Goal: Task Accomplishment & Management: Complete application form

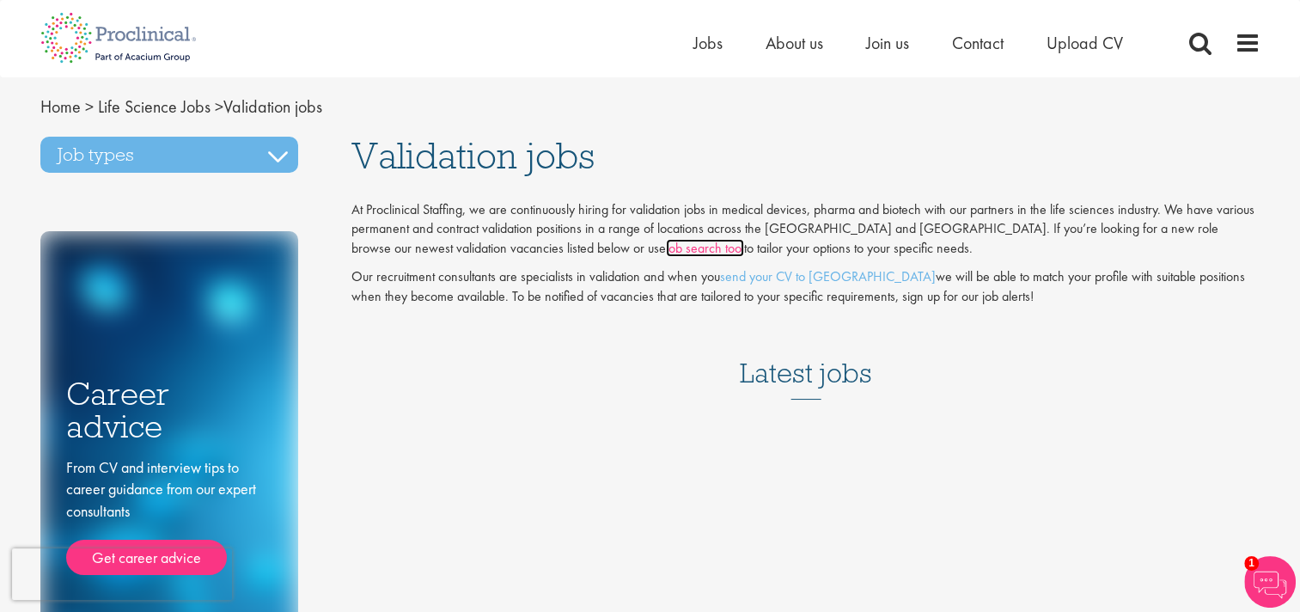
click at [666, 253] on link "job search tool" at bounding box center [705, 248] width 78 height 18
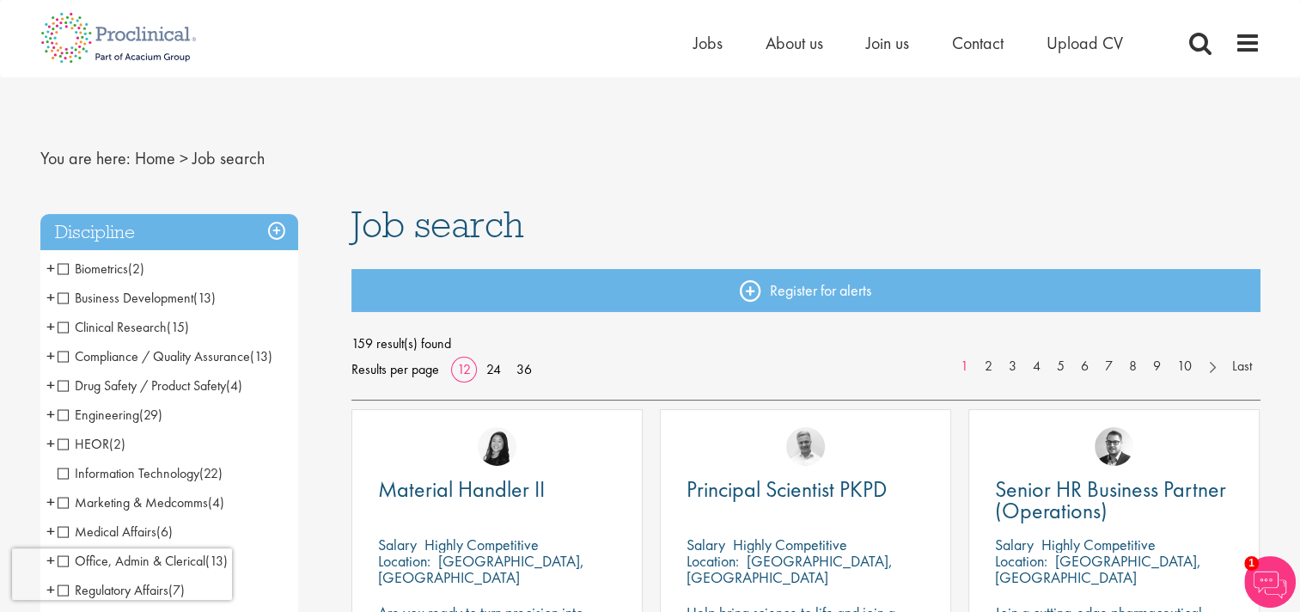
click at [65, 331] on span "Clinical Research" at bounding box center [112, 327] width 109 height 18
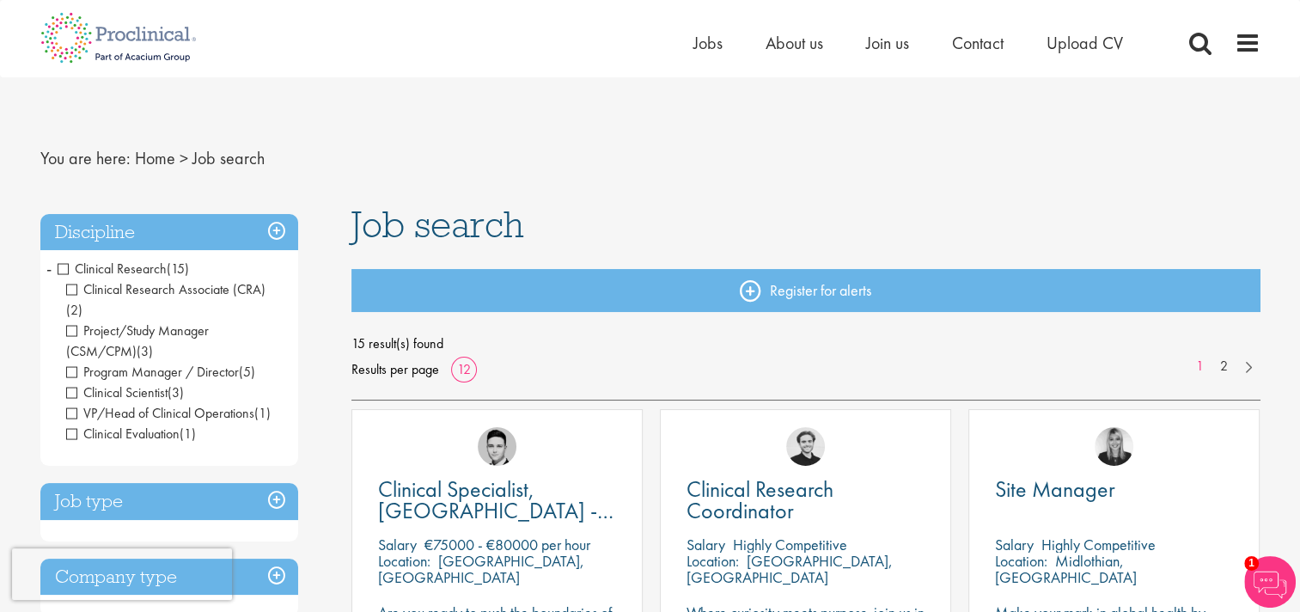
click at [278, 233] on h3 "Discipline" at bounding box center [169, 232] width 258 height 37
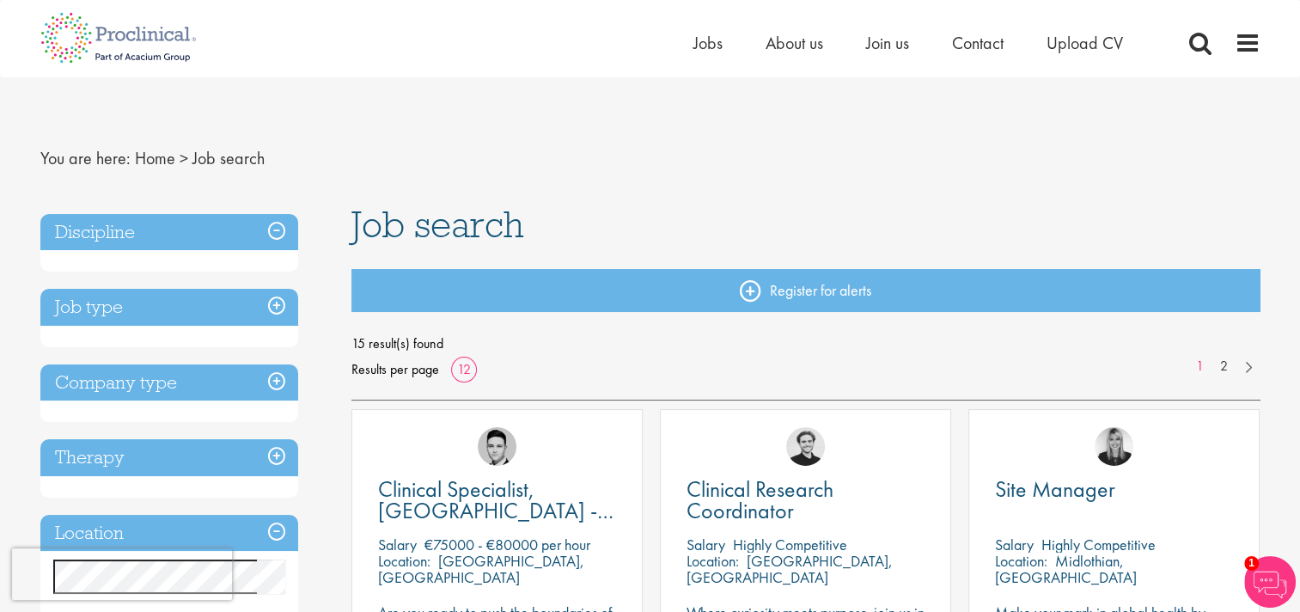
click at [278, 233] on h3 "Discipline" at bounding box center [169, 232] width 258 height 37
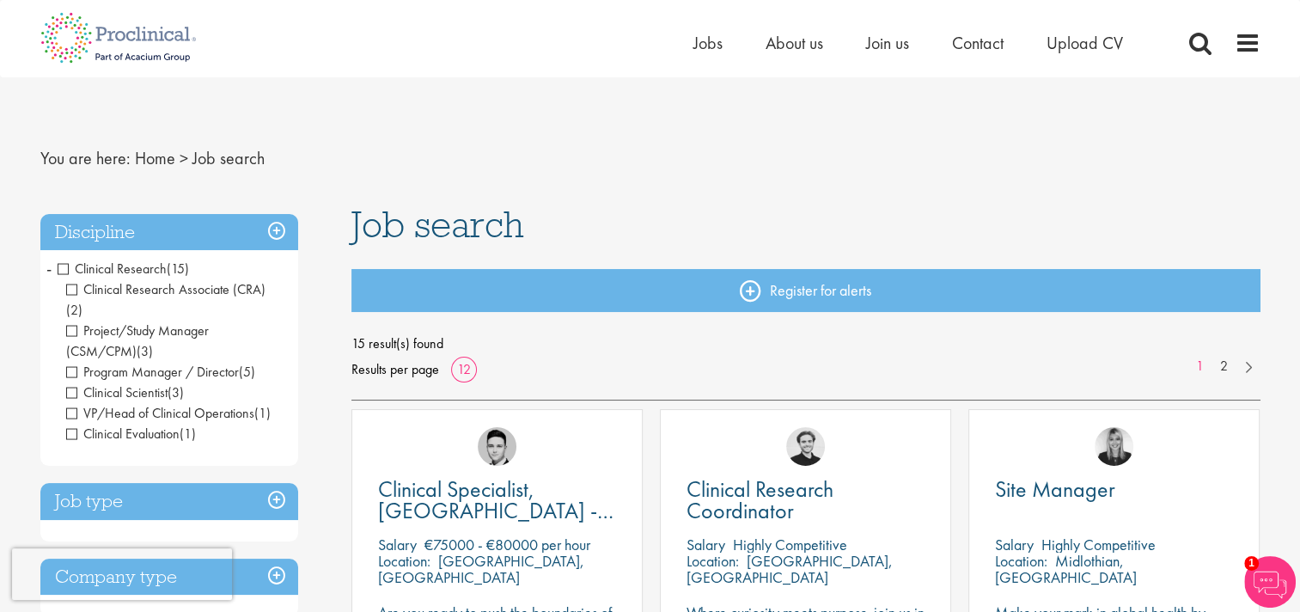
click at [59, 266] on span "Clinical Research" at bounding box center [112, 268] width 109 height 18
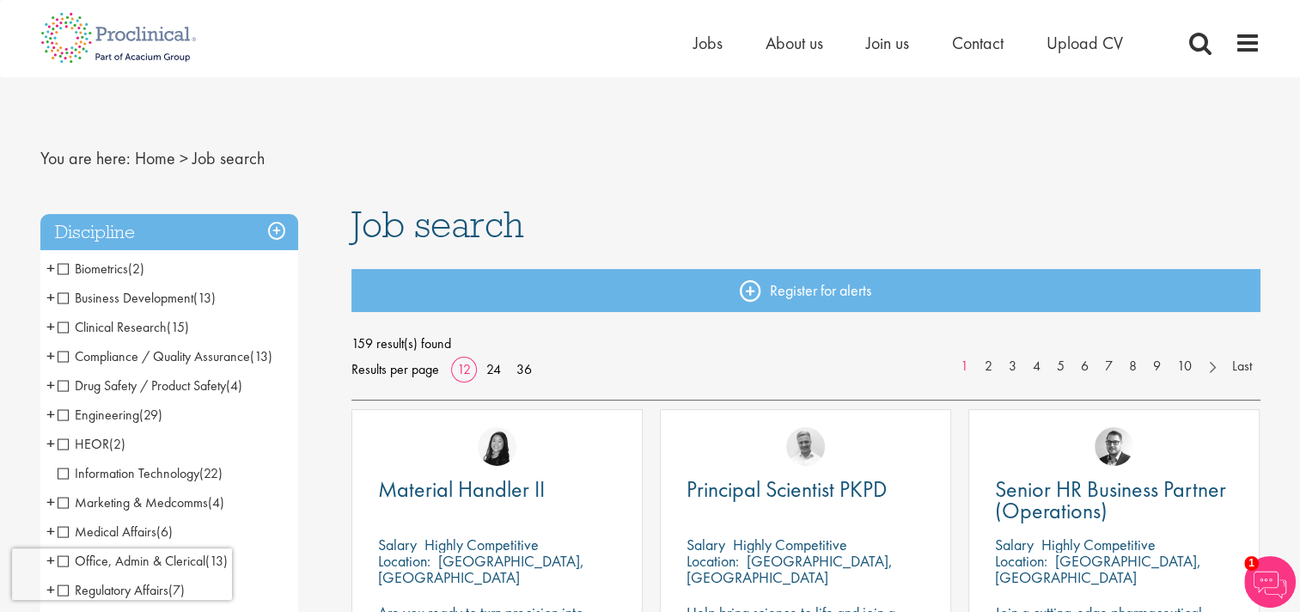
click at [62, 357] on span "Compliance / Quality Assurance" at bounding box center [154, 356] width 192 height 18
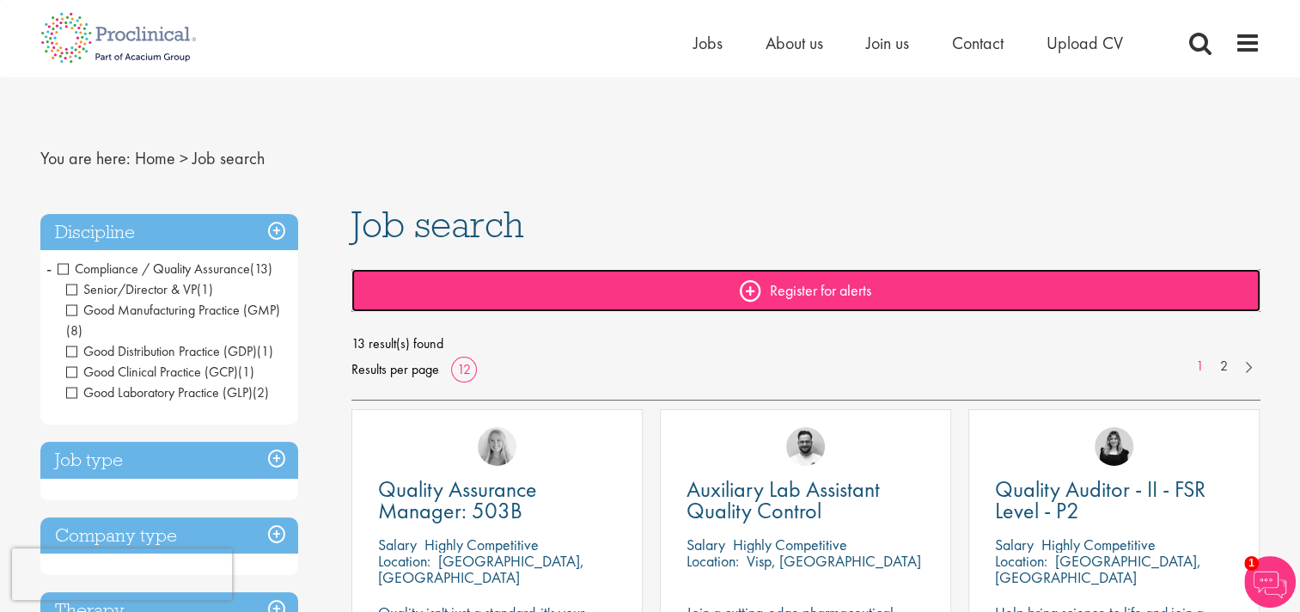
click at [813, 294] on link "Register for alerts" at bounding box center [805, 290] width 909 height 43
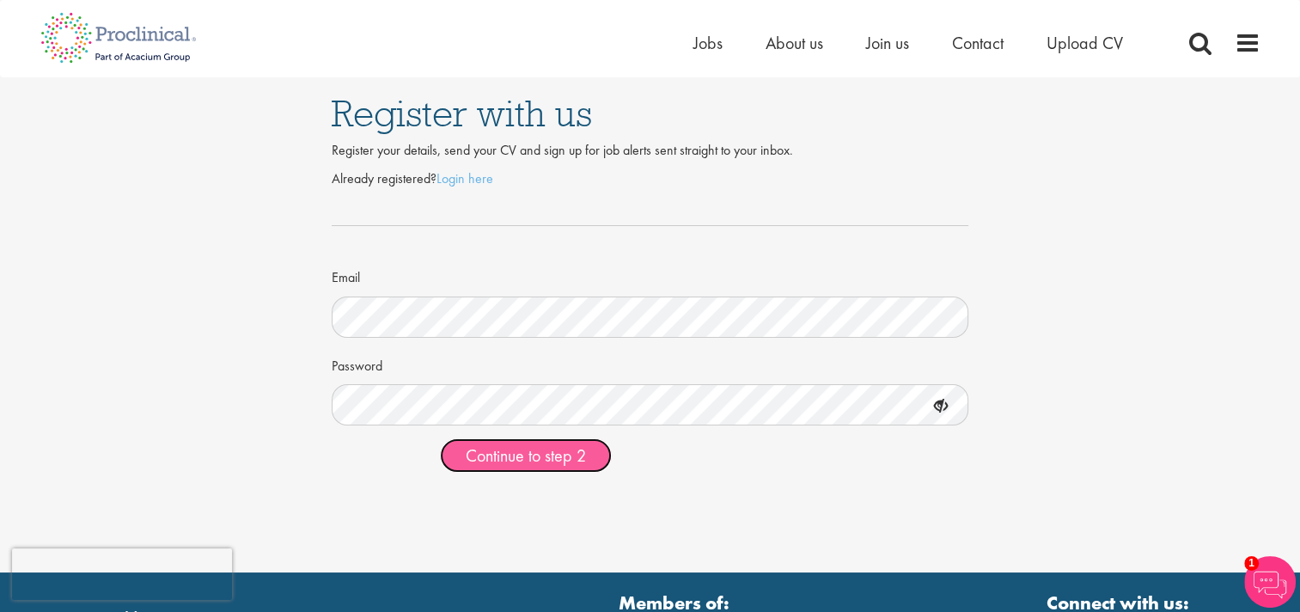
click at [557, 458] on span "Continue to step 2" at bounding box center [526, 455] width 120 height 22
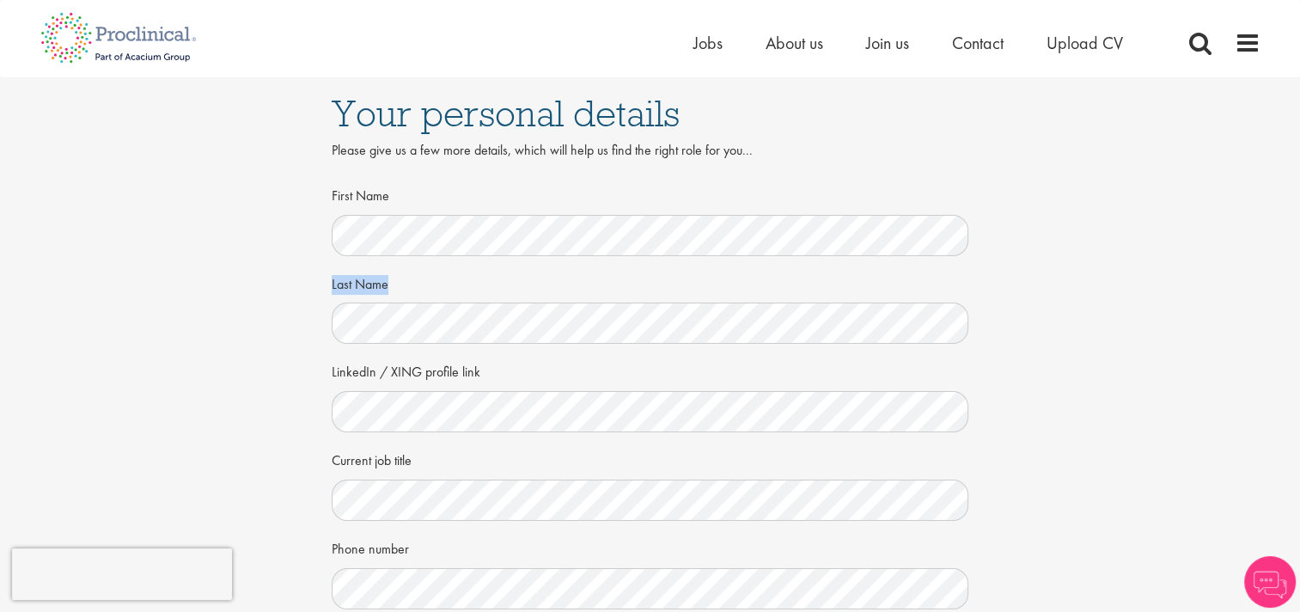
click at [526, 243] on form "First Name Last Name LinkedIn / XING profile link Current job title Phone numbe…" at bounding box center [650, 491] width 612 height 623
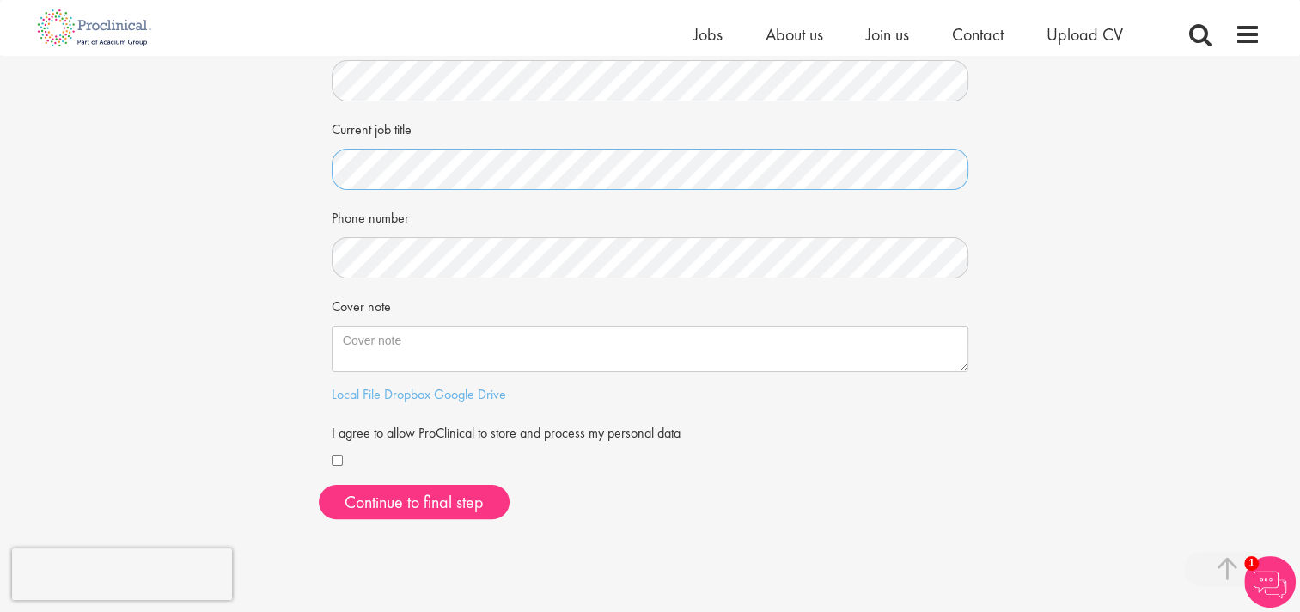
scroll to position [344, 0]
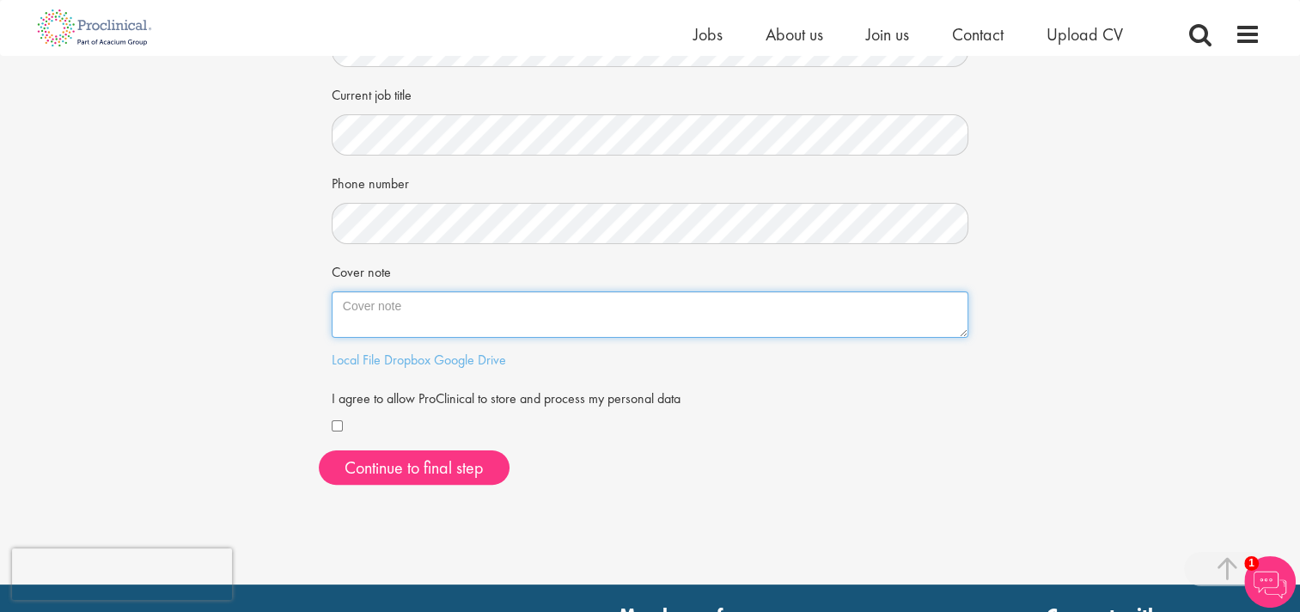
click at [340, 303] on textarea "Cover note" at bounding box center [650, 314] width 637 height 46
paste textarea "Dedicated research professional with over a decade of experience in the healthc…"
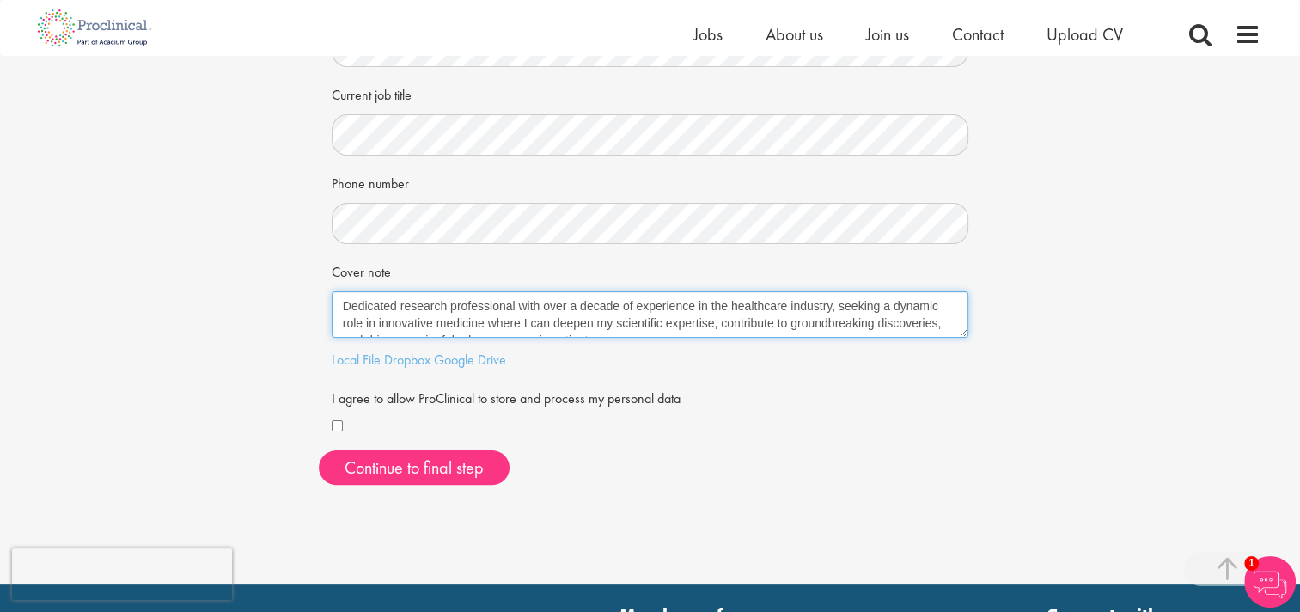
scroll to position [10, 0]
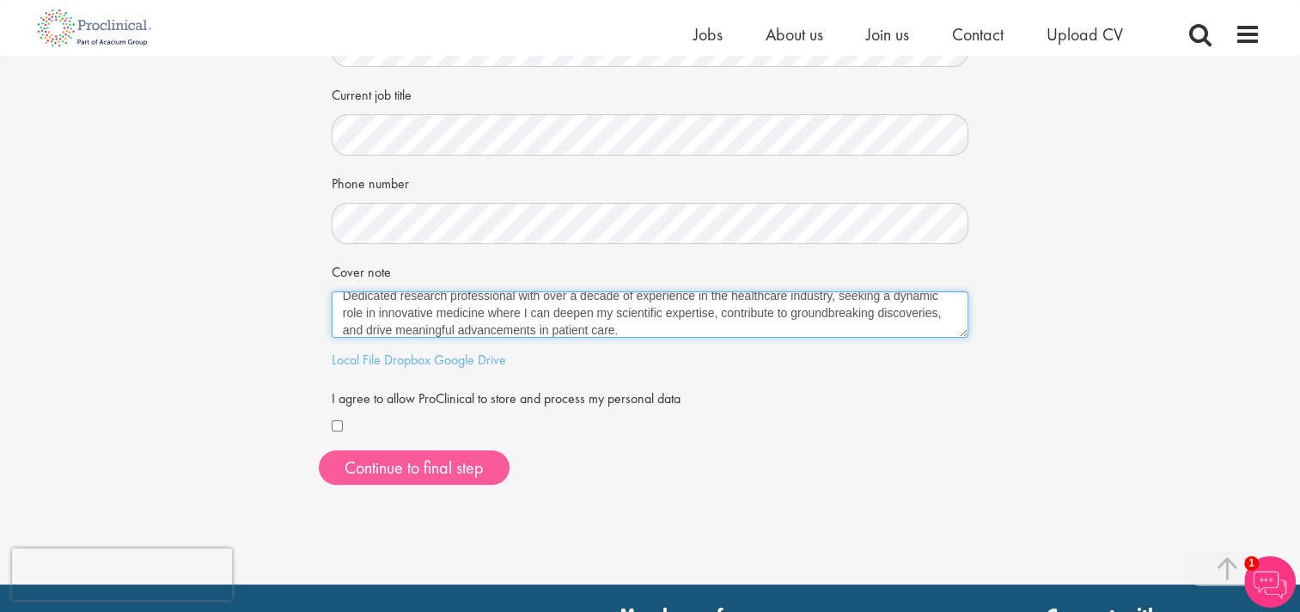
type textarea "Dedicated research professional with over a decade of experience in the healthc…"
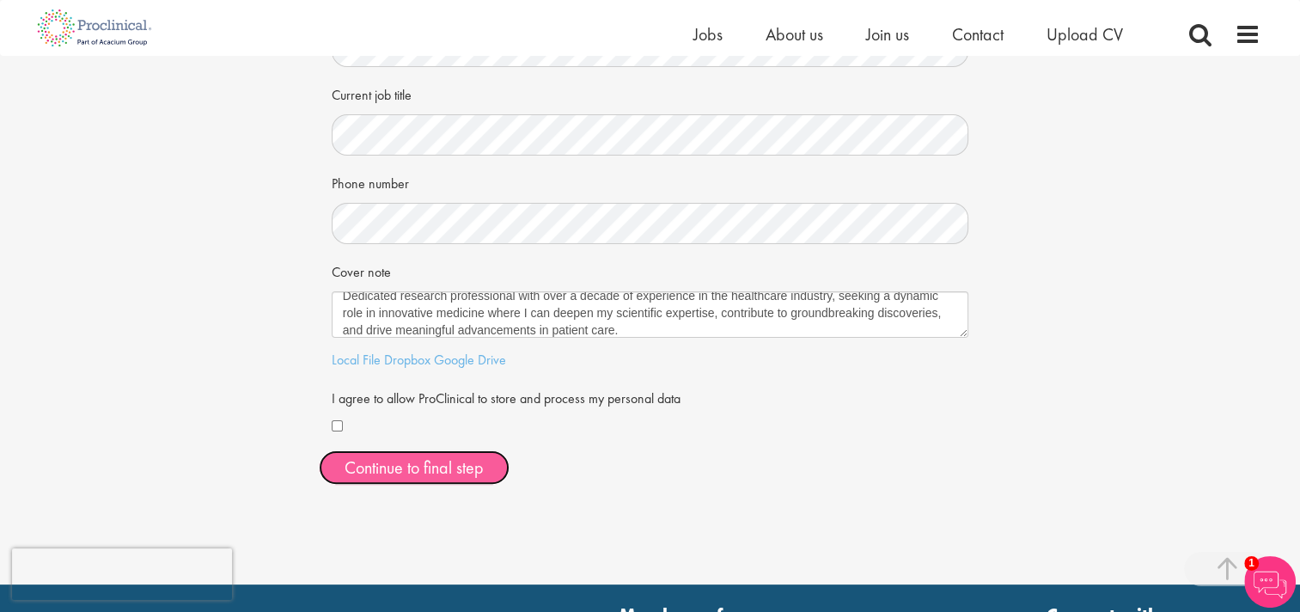
click at [409, 474] on button "Continue to final step" at bounding box center [414, 467] width 191 height 34
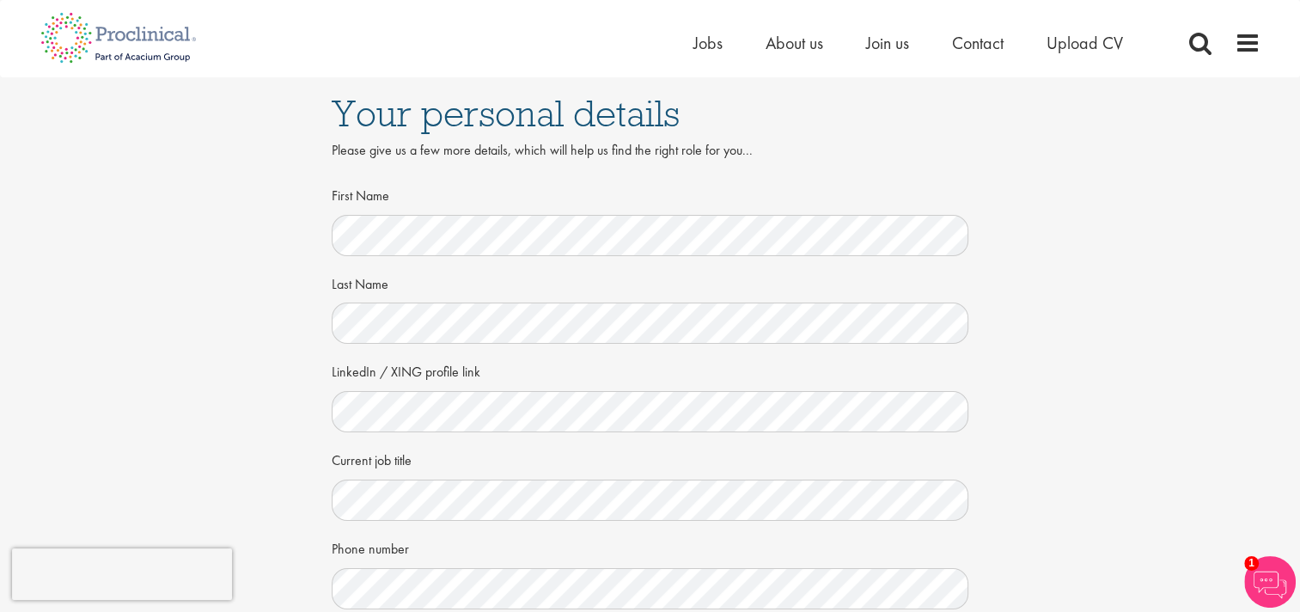
scroll to position [0, 0]
click at [1171, 378] on div "Your personal details Please give us a few more details, which will help us fin…" at bounding box center [649, 480] width 1325 height 806
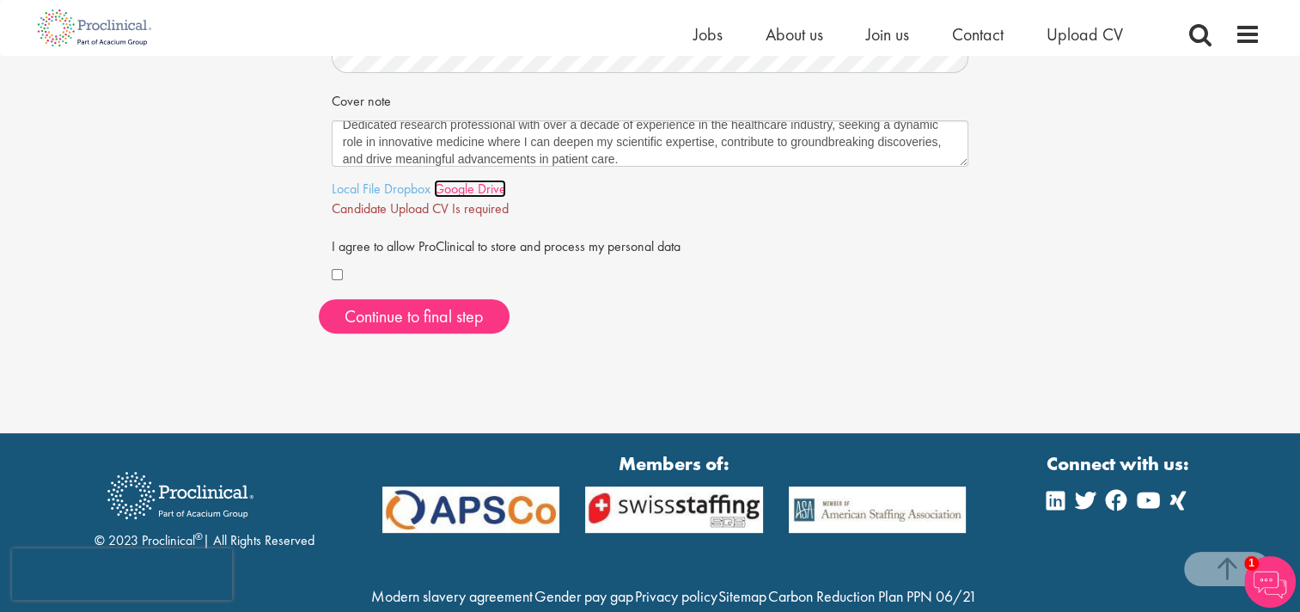
click at [476, 189] on link "Google Drive" at bounding box center [470, 189] width 72 height 18
click at [367, 190] on link "Local File" at bounding box center [356, 189] width 49 height 18
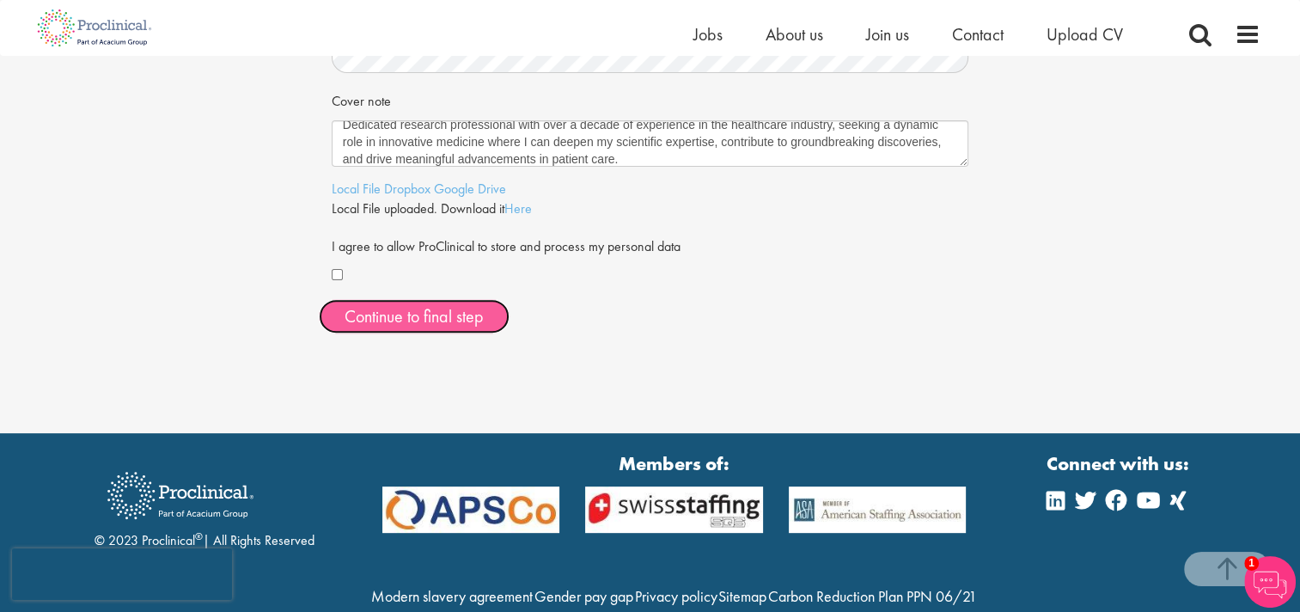
click at [478, 305] on span "Continue to final step" at bounding box center [413, 316] width 139 height 22
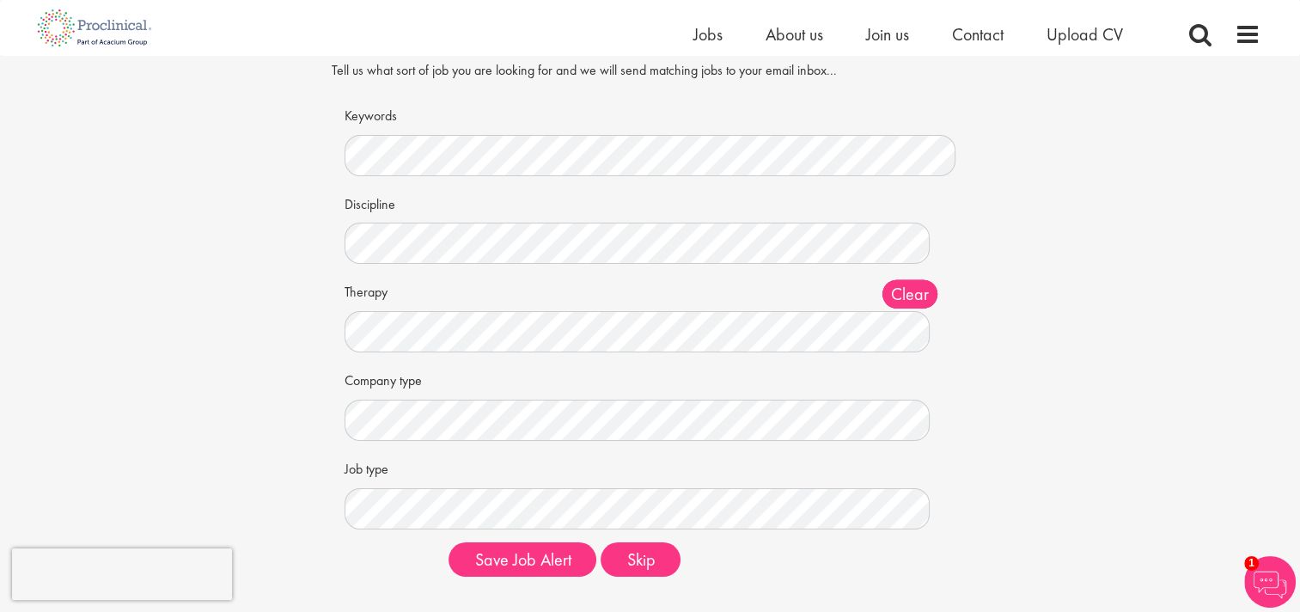
scroll to position [75, 0]
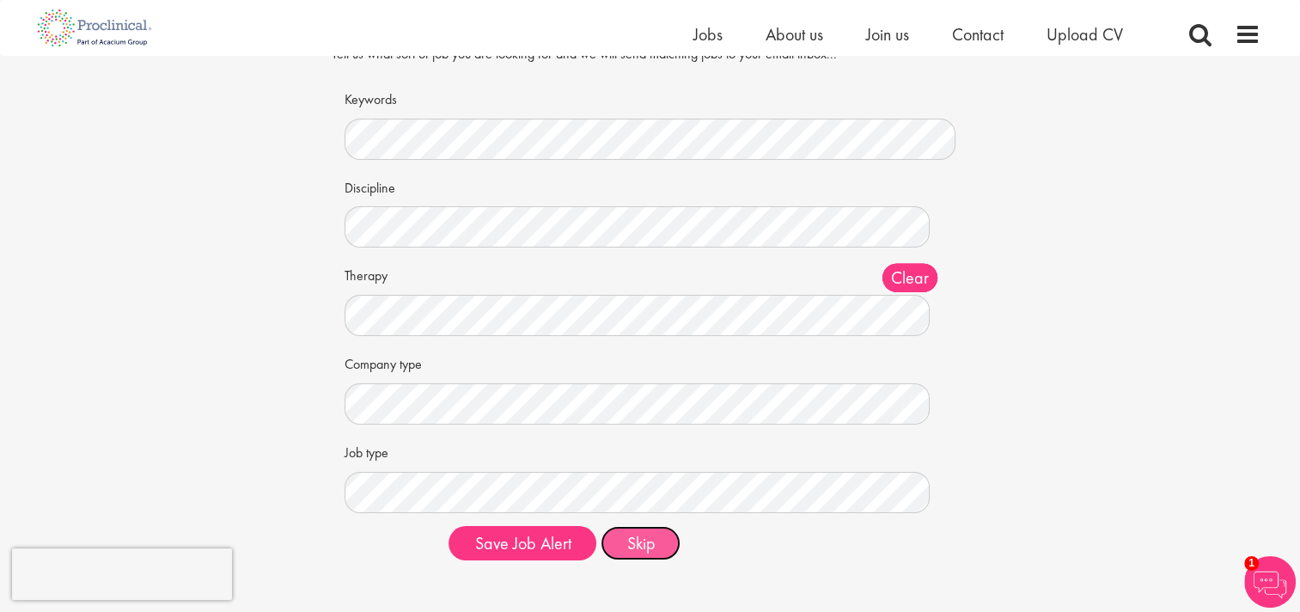
click at [646, 552] on button "Skip" at bounding box center [640, 543] width 80 height 34
